Goal: Find specific page/section: Find specific page/section

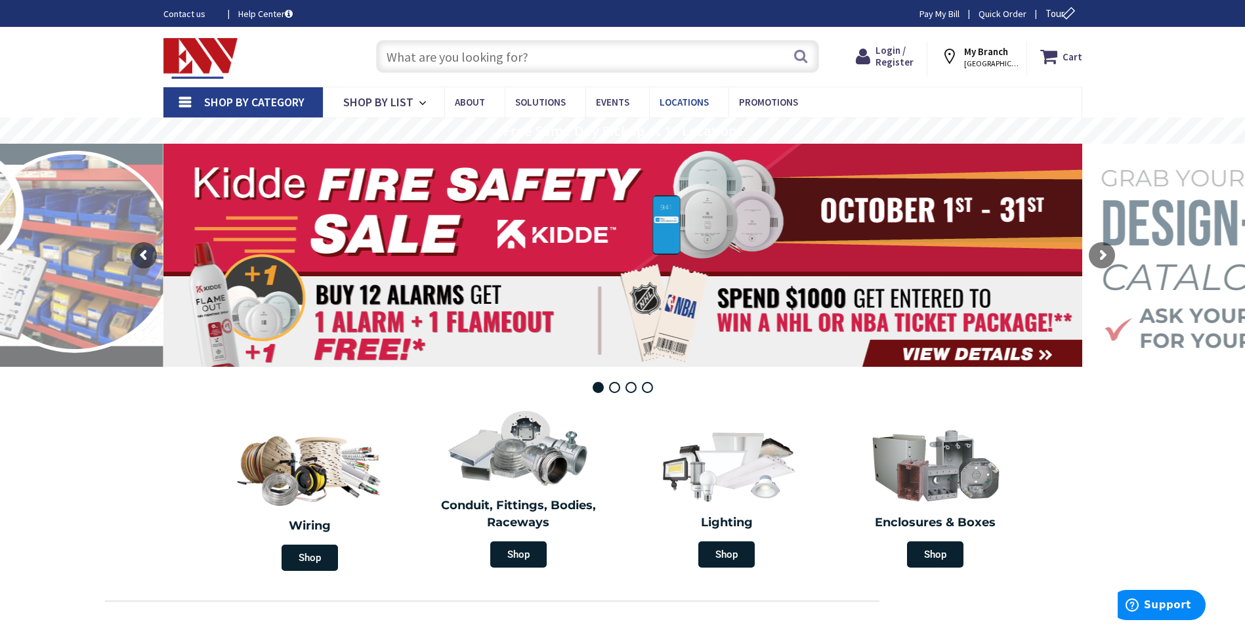
click at [677, 100] on span "Locations" at bounding box center [684, 102] width 49 height 12
click at [683, 98] on span "Locations" at bounding box center [684, 102] width 49 height 12
click at [680, 102] on span "Locations" at bounding box center [684, 102] width 49 height 12
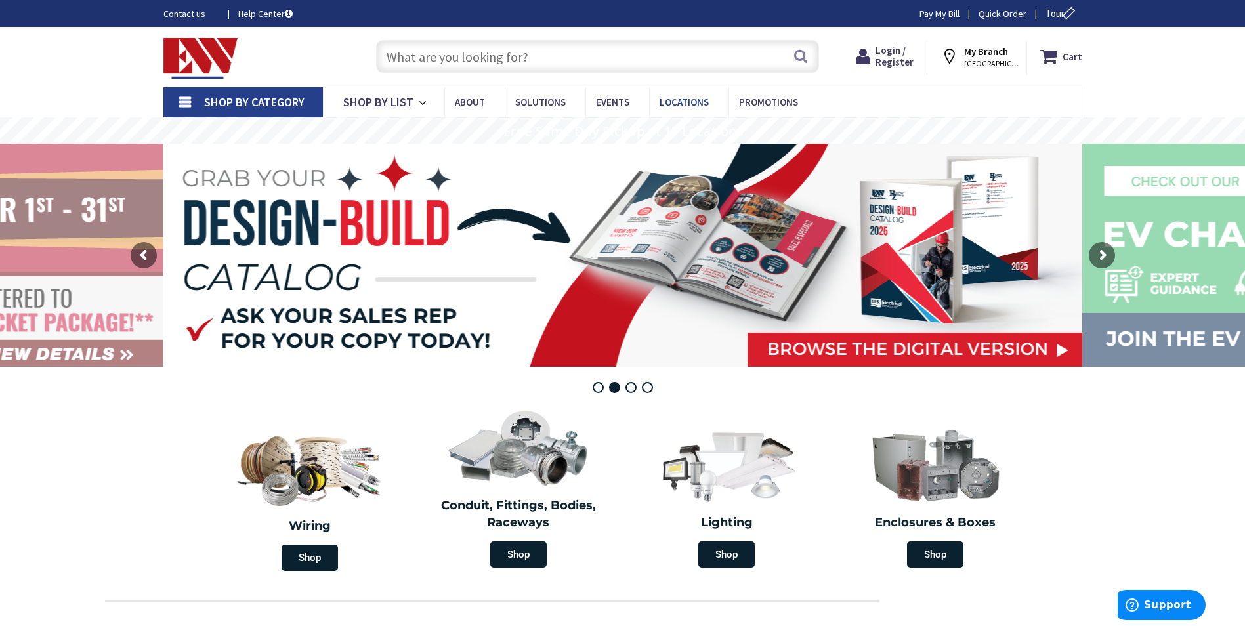
click at [687, 103] on span "Locations" at bounding box center [684, 102] width 49 height 12
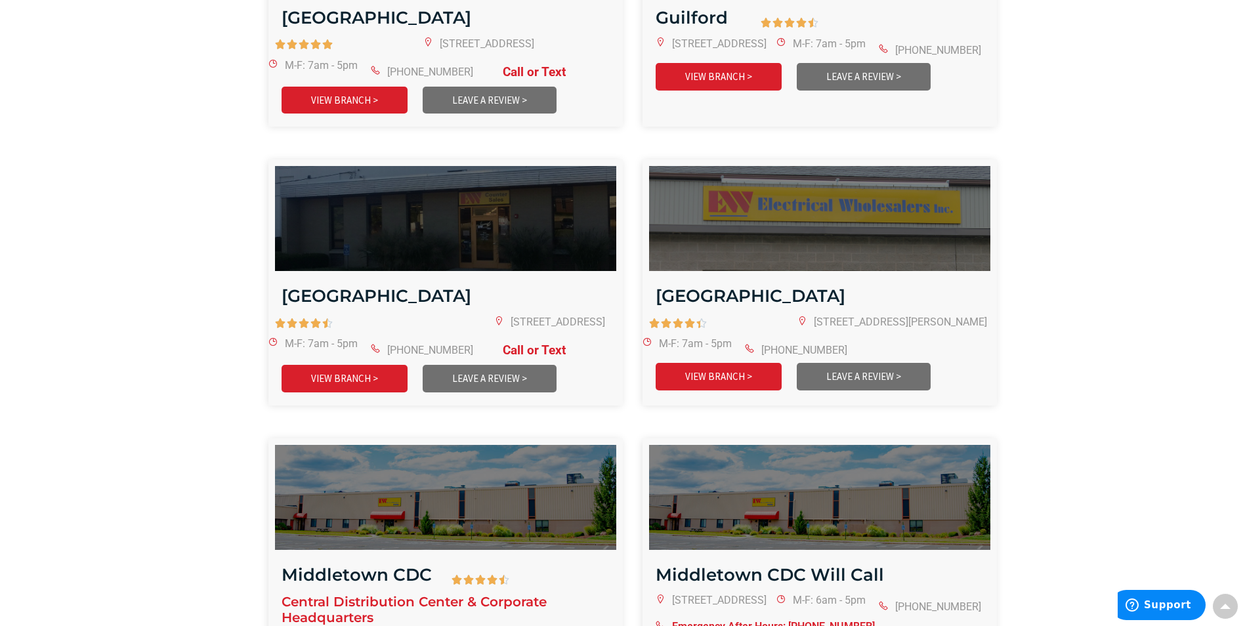
scroll to position [985, 0]
